Goal: Transaction & Acquisition: Purchase product/service

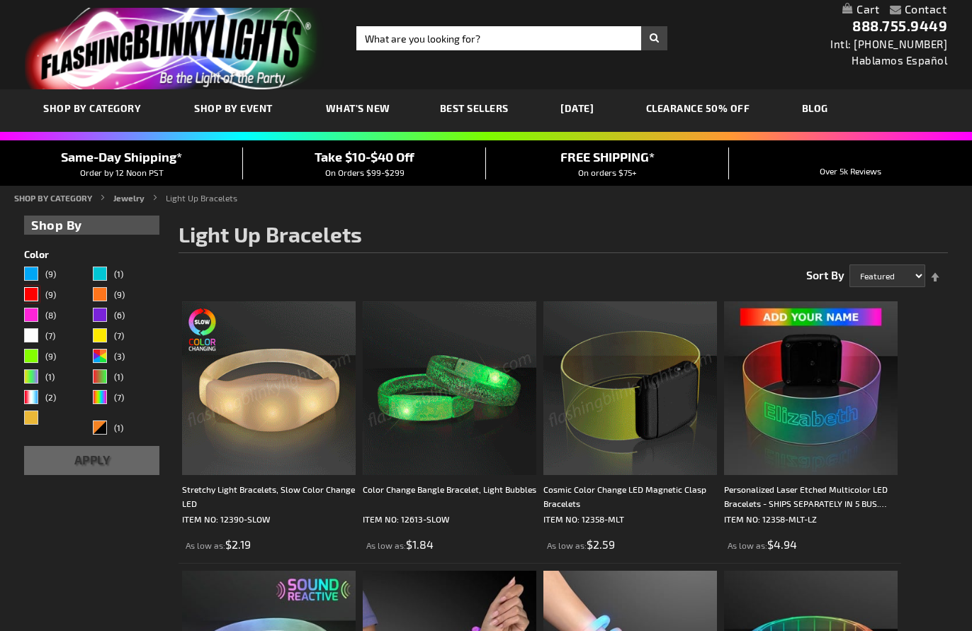
click at [28, 291] on div "Red" at bounding box center [31, 294] width 14 height 14
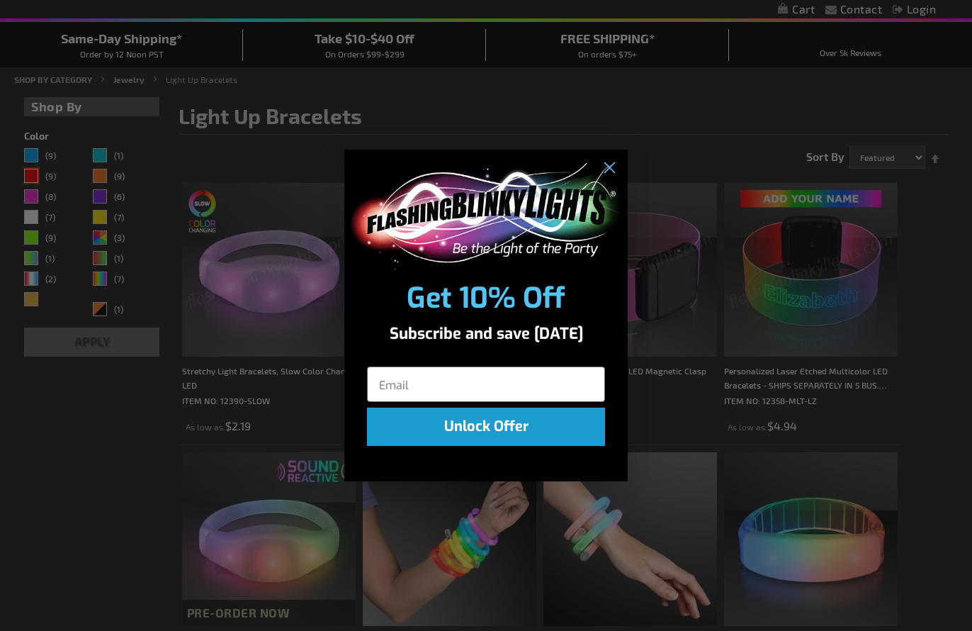
scroll to position [147, 0]
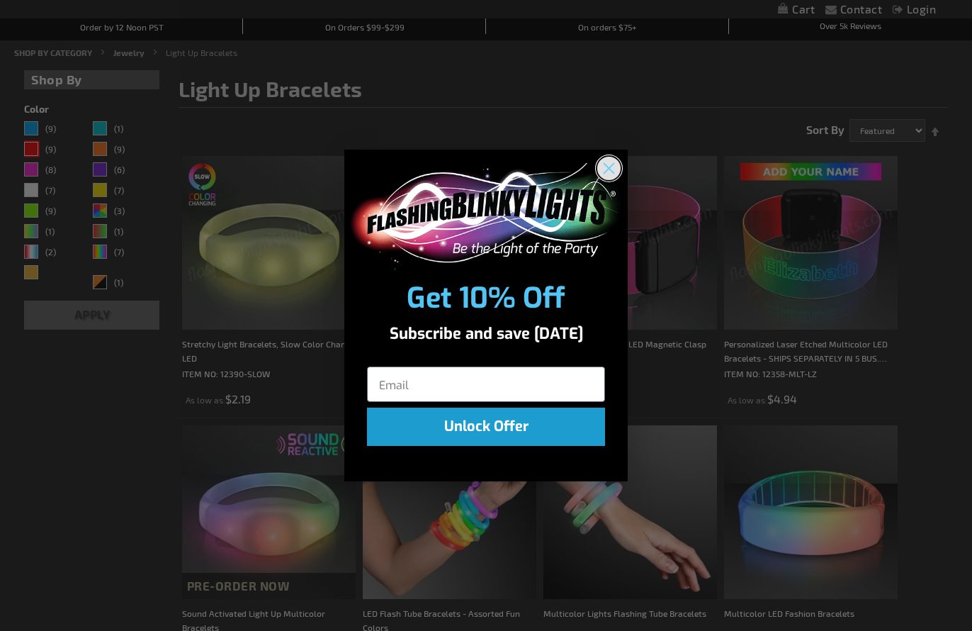
click at [610, 169] on icon "Close dialog" at bounding box center [609, 168] width 10 height 10
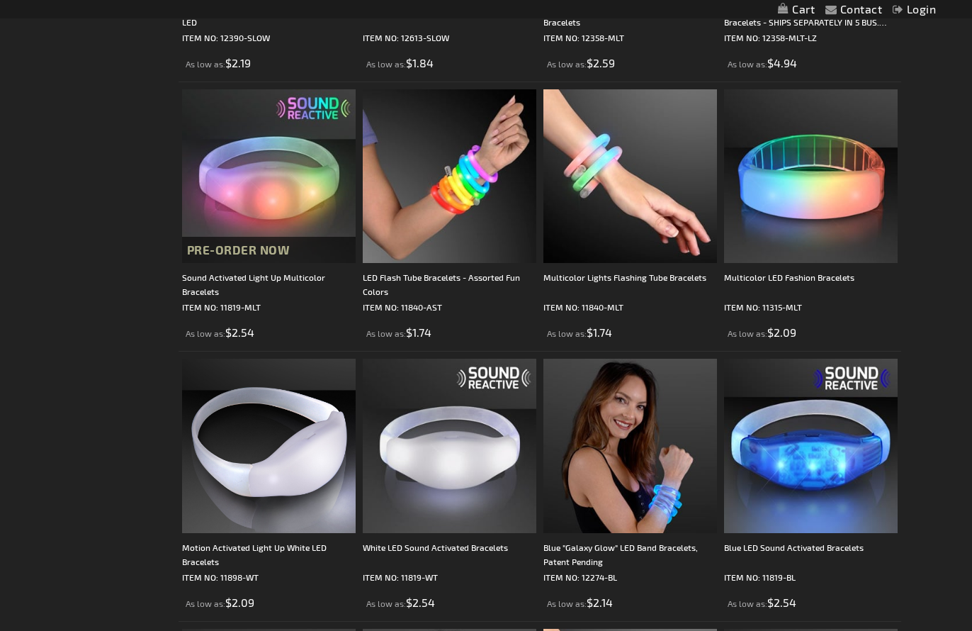
scroll to position [828, 0]
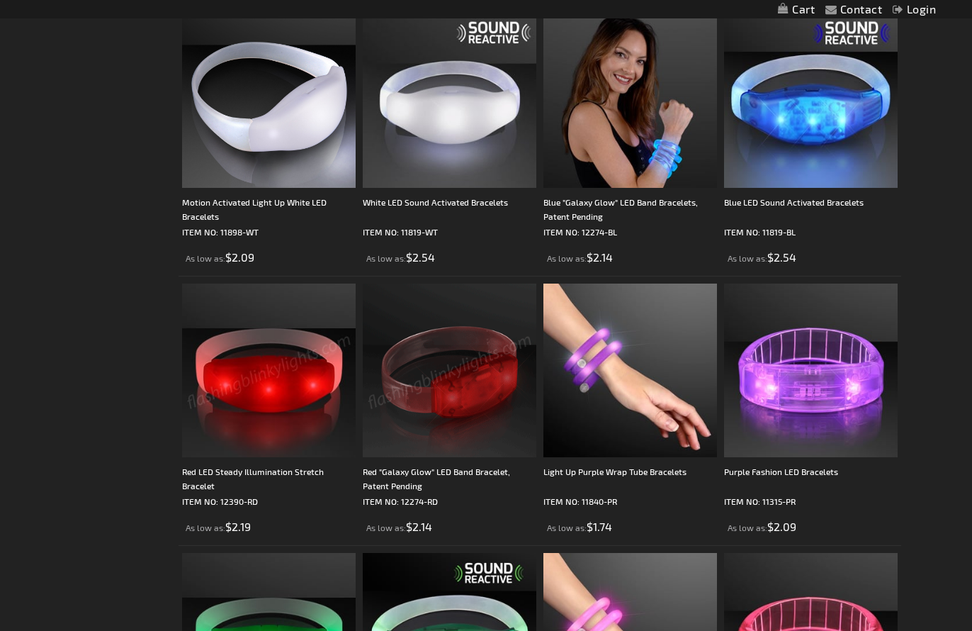
click at [276, 412] on img at bounding box center [269, 370] width 174 height 174
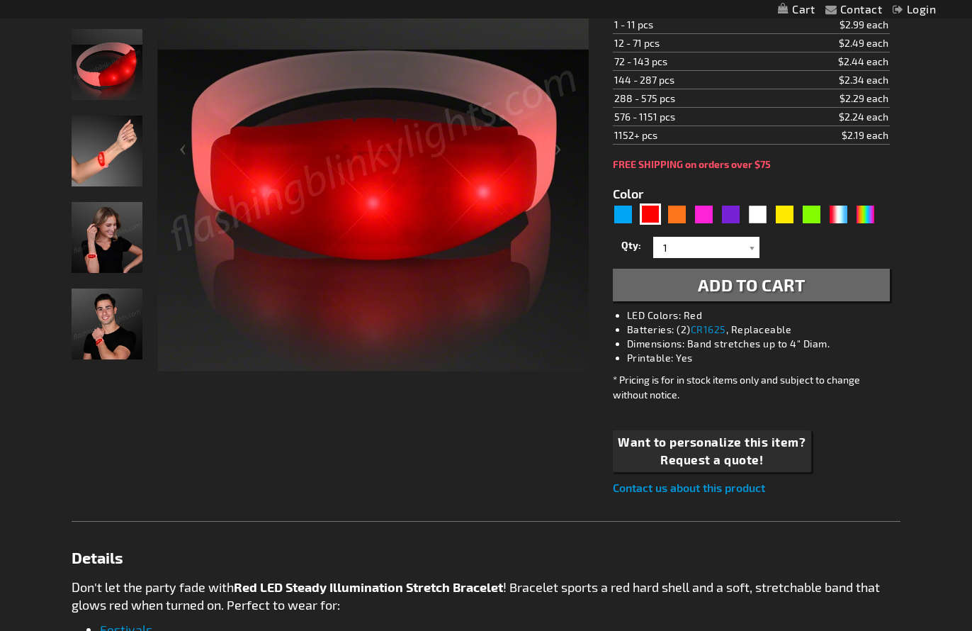
scroll to position [386, 0]
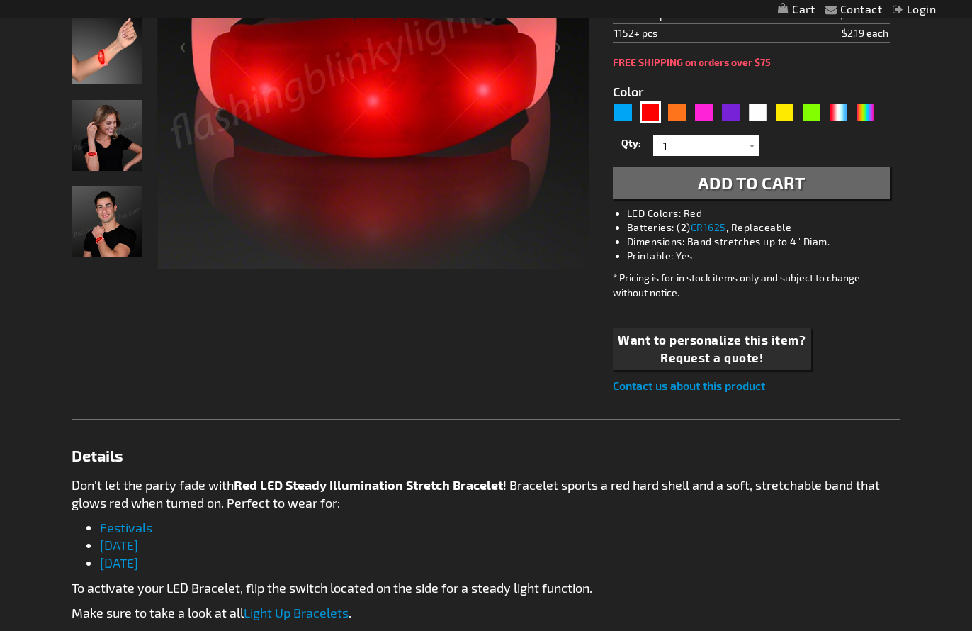
click at [721, 389] on link "Contact us about this product" at bounding box center [689, 384] width 152 height 13
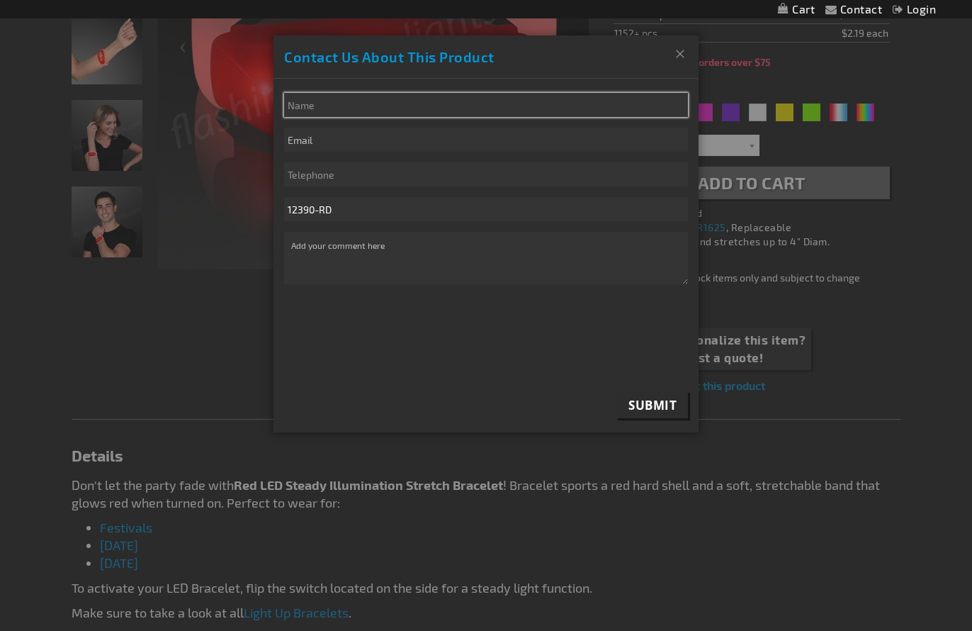
click at [334, 98] on input "* Name" at bounding box center [486, 105] width 404 height 24
type input "JT Payne Taylor"
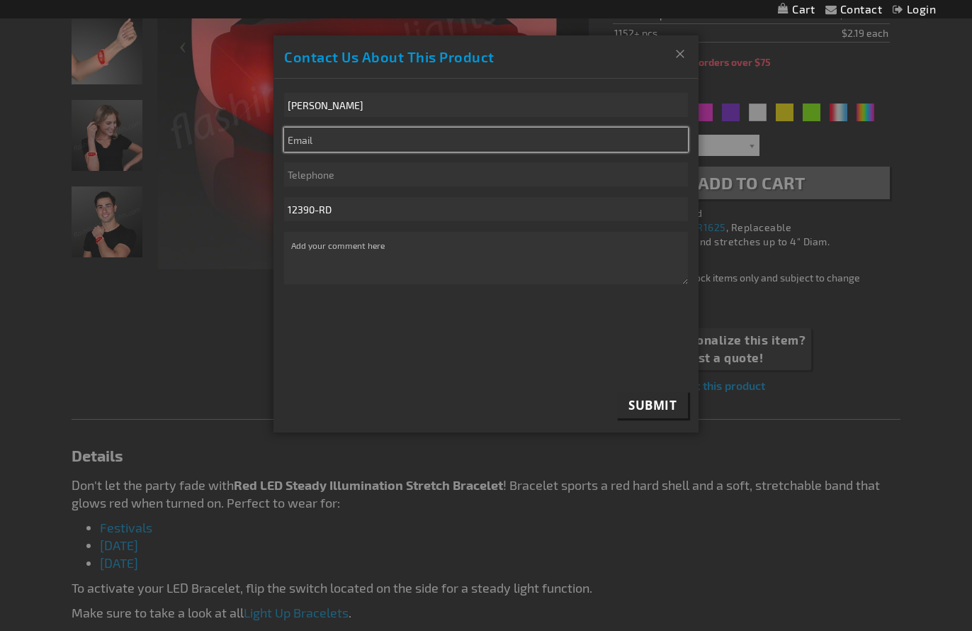
click at [333, 138] on input "email" at bounding box center [486, 140] width 404 height 24
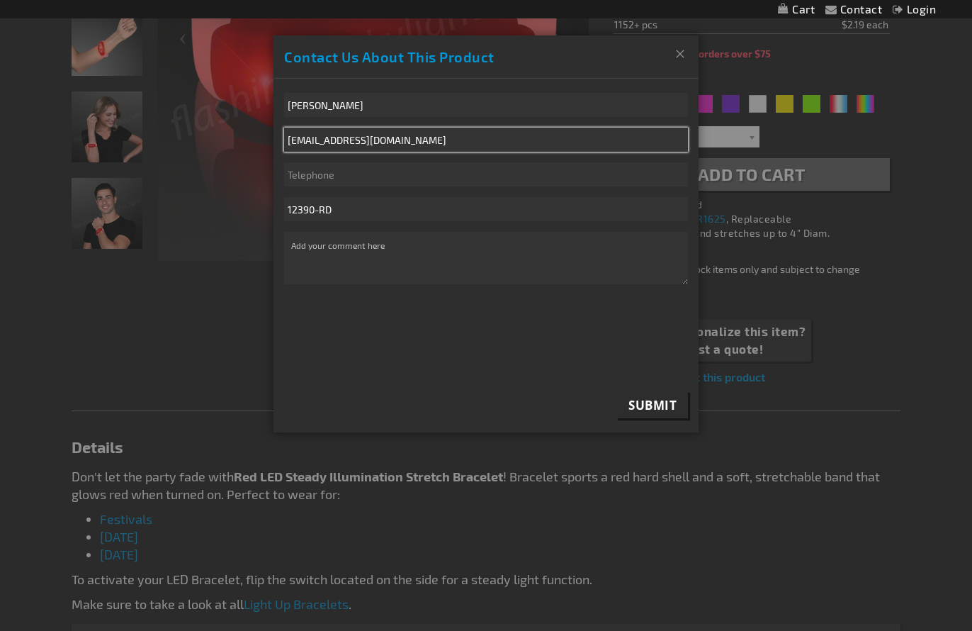
type input "jenpayn@twitch.tv"
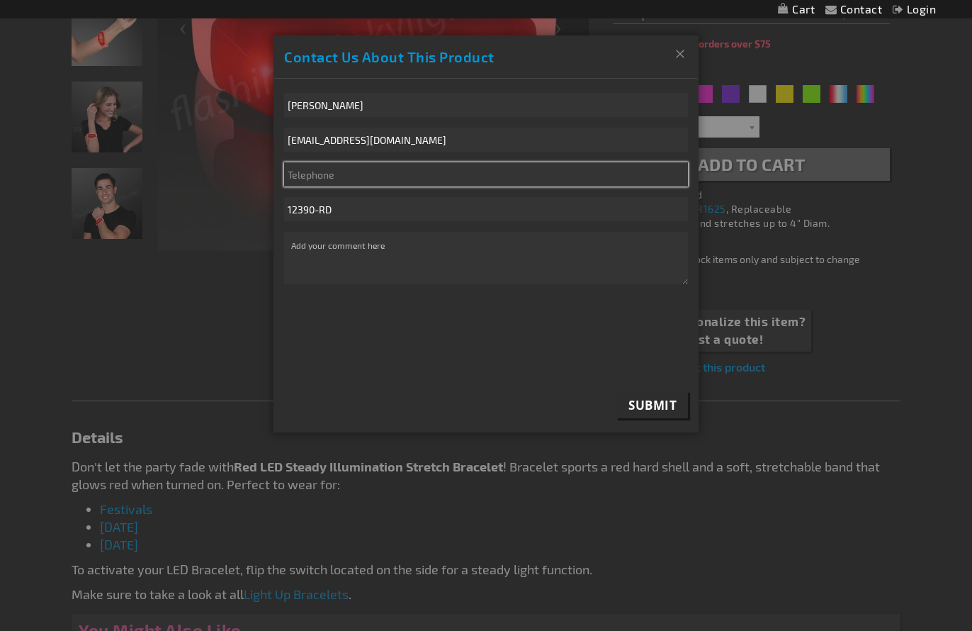
click at [325, 172] on input "Telephone" at bounding box center [486, 174] width 404 height 24
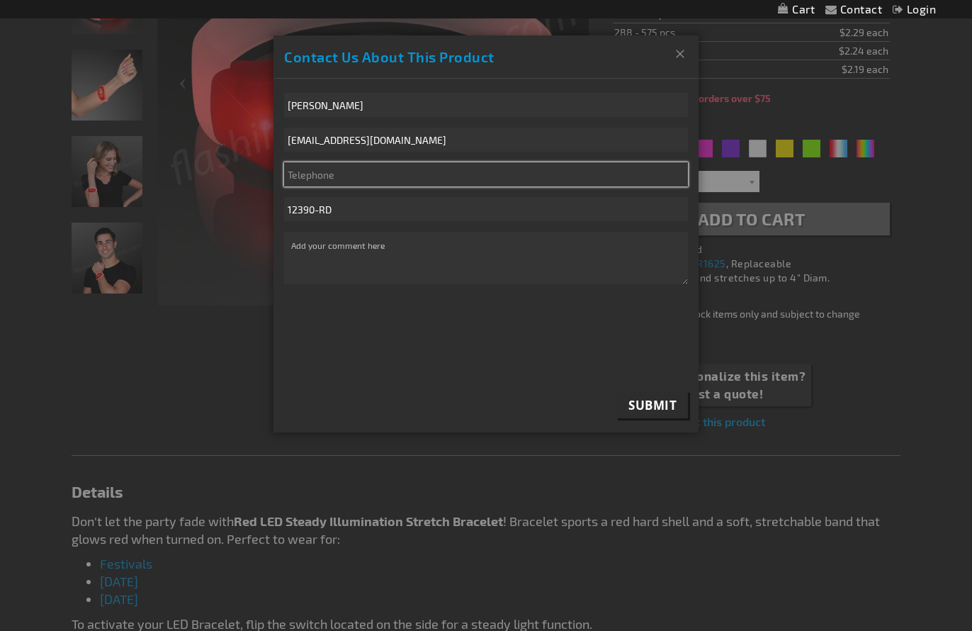
scroll to position [343, 0]
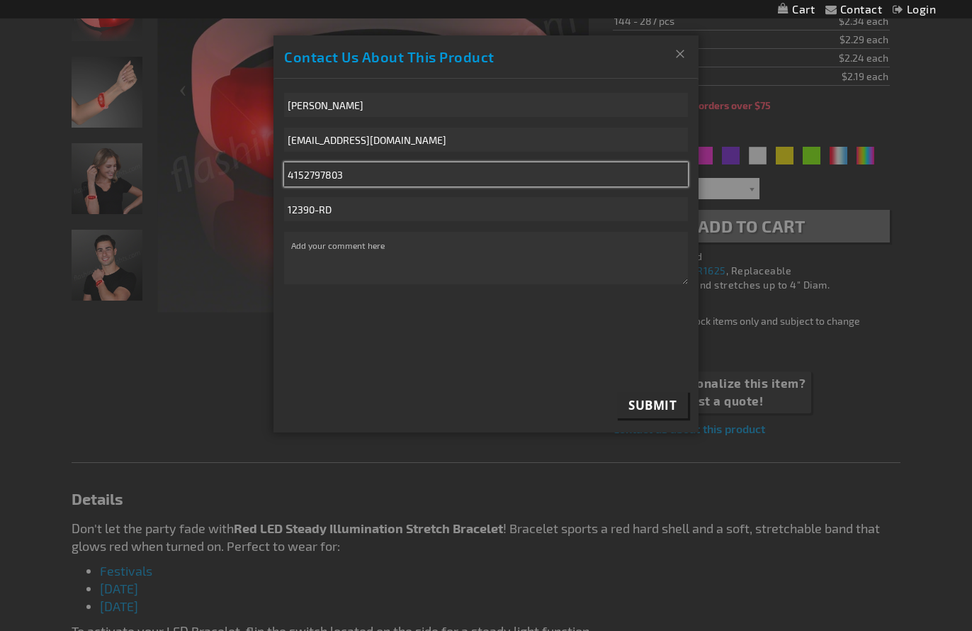
type input "4152797803"
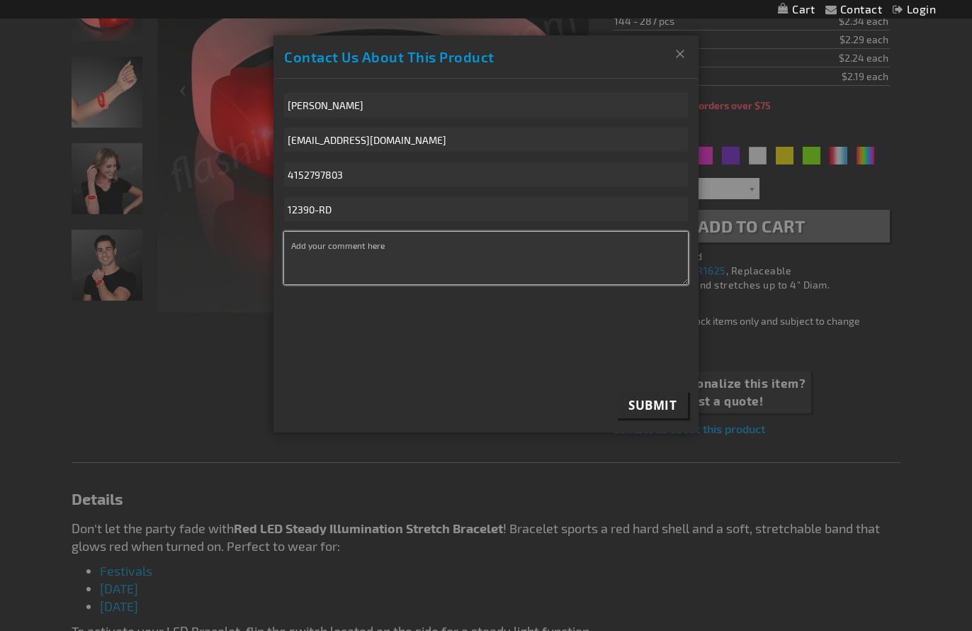
click at [300, 247] on textarea "* Comment" at bounding box center [486, 258] width 404 height 52
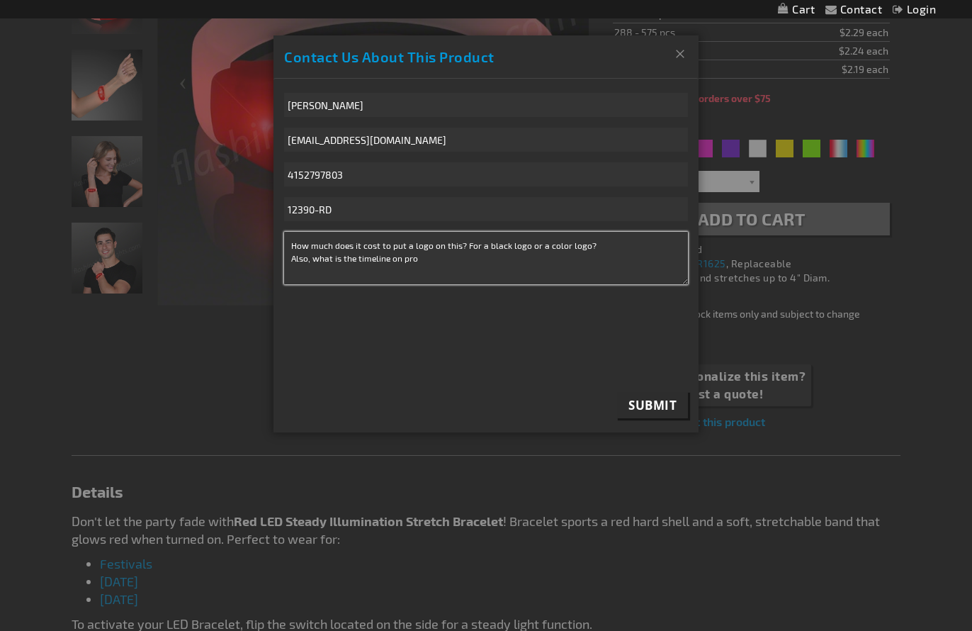
drag, startPoint x: 420, startPoint y: 261, endPoint x: 413, endPoint y: 260, distance: 7.2
click at [413, 260] on textarea "How much does it cost to put a logo on this? For a black logo or a color logo? …" at bounding box center [486, 258] width 404 height 52
type textarea "How much does it cost to put a logo on this? For a black logo or a color logo? …"
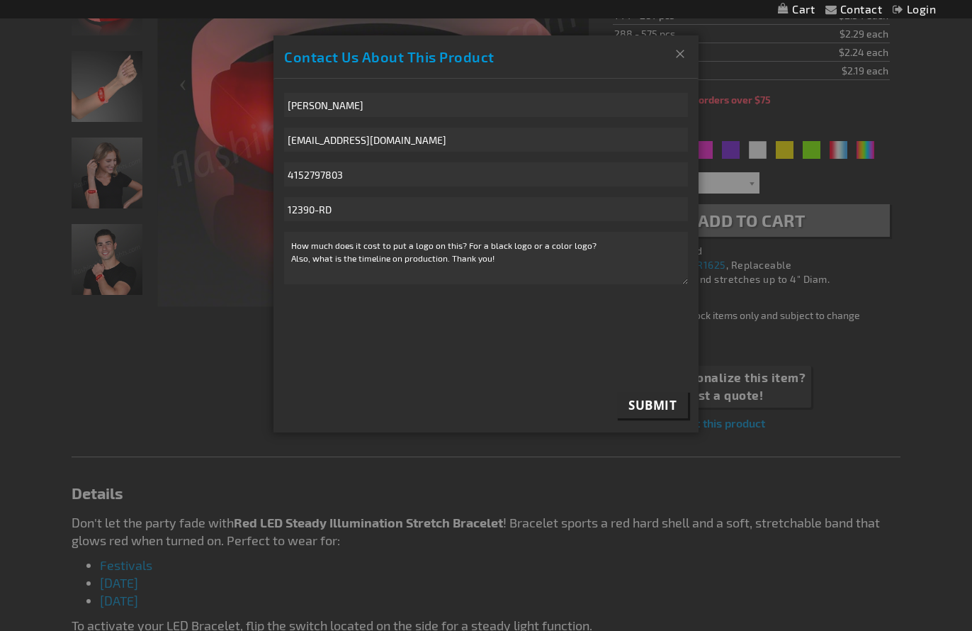
click at [647, 407] on span "Submit" at bounding box center [653, 405] width 48 height 16
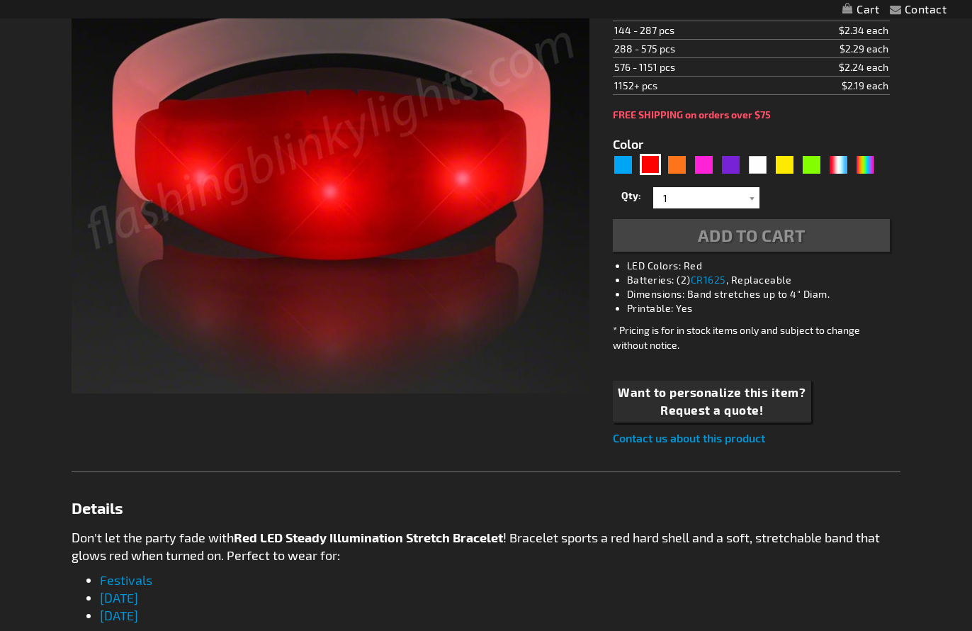
type input "5641"
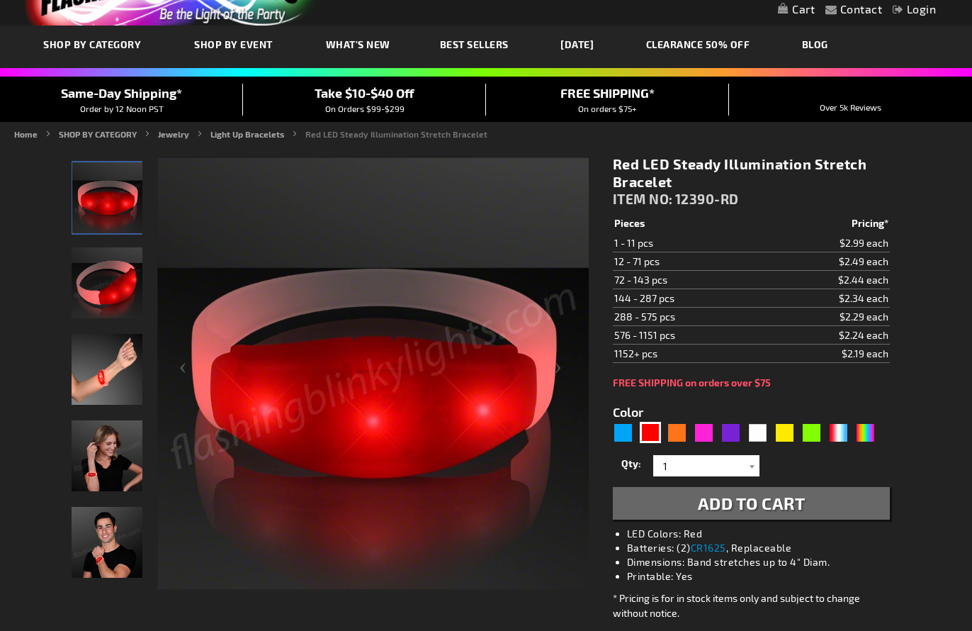
scroll to position [64, 0]
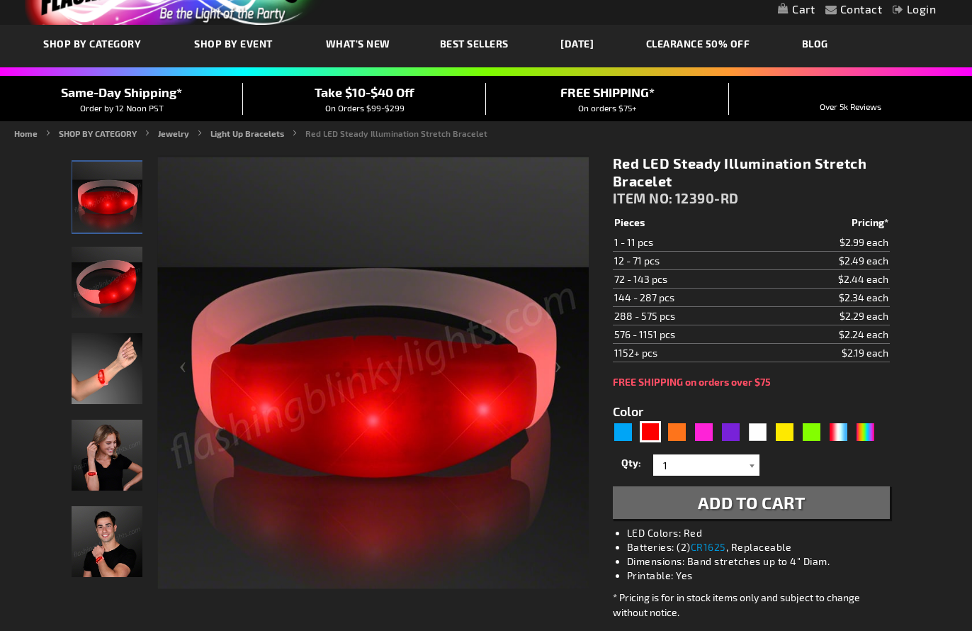
click at [755, 463] on div at bounding box center [752, 464] width 14 height 21
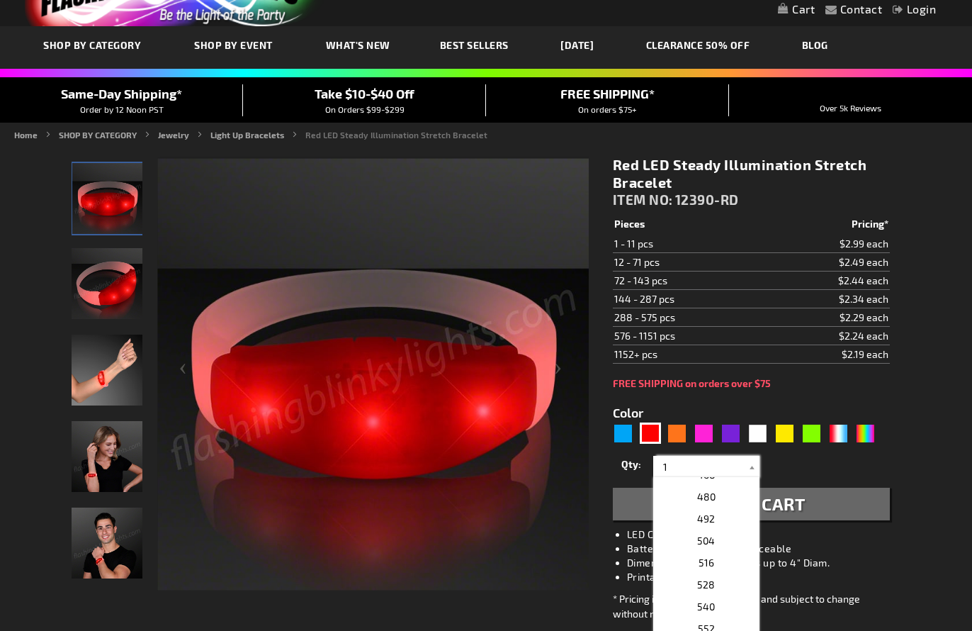
scroll to position [1085, 0]
click at [724, 545] on p "504" at bounding box center [706, 545] width 106 height 22
type input "504"
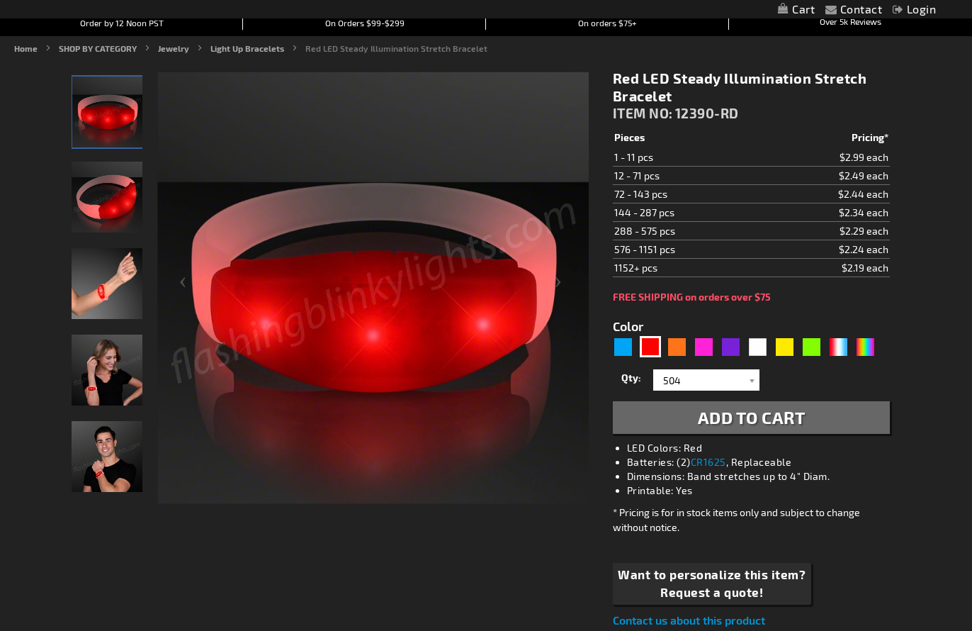
scroll to position [192, 0]
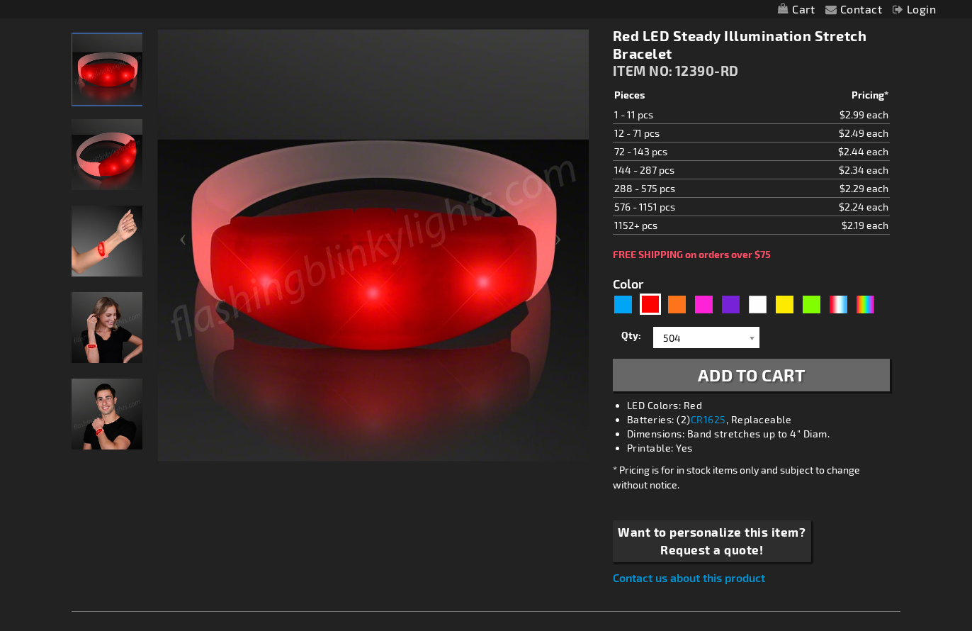
click at [753, 377] on span "Add to Cart" at bounding box center [752, 374] width 108 height 21
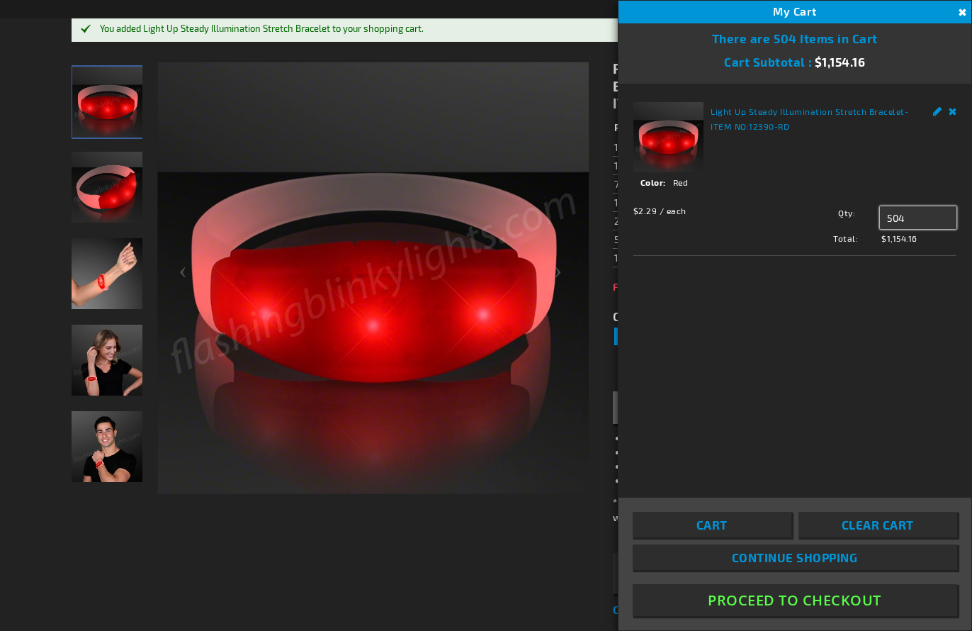
drag, startPoint x: 916, startPoint y: 220, endPoint x: 846, endPoint y: 220, distance: 69.5
click at [846, 220] on div "Qty 504 Update" at bounding box center [868, 217] width 178 height 23
type input "250"
click at [829, 395] on div "Light Up Steady Illumination Stretch Bracelet - ITEM NO: 12390-RD See Details O…" at bounding box center [795, 281] width 353 height 395
click at [913, 247] on span "Update" at bounding box center [911, 245] width 33 height 10
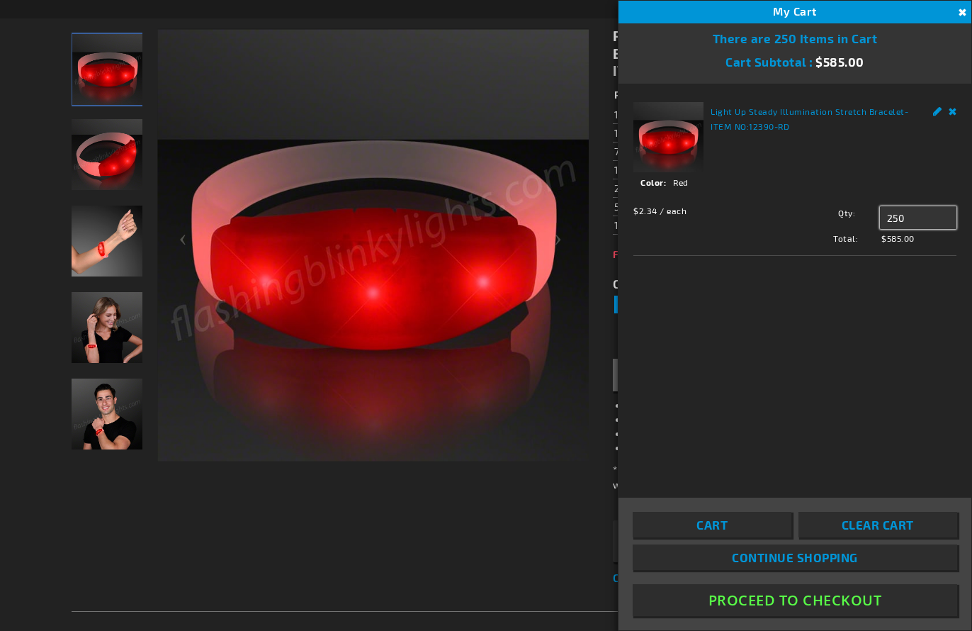
drag, startPoint x: 913, startPoint y: 219, endPoint x: 857, endPoint y: 215, distance: 56.1
click at [857, 215] on div "Qty 250 Update" at bounding box center [868, 217] width 178 height 23
type input "300"
click at [812, 330] on div "Light Up Steady Illumination Stretch Bracelet - ITEM NO: 12390-RD See Details O…" at bounding box center [795, 281] width 353 height 395
click at [901, 247] on span "Update" at bounding box center [911, 245] width 33 height 10
